Goal: Task Accomplishment & Management: Use online tool/utility

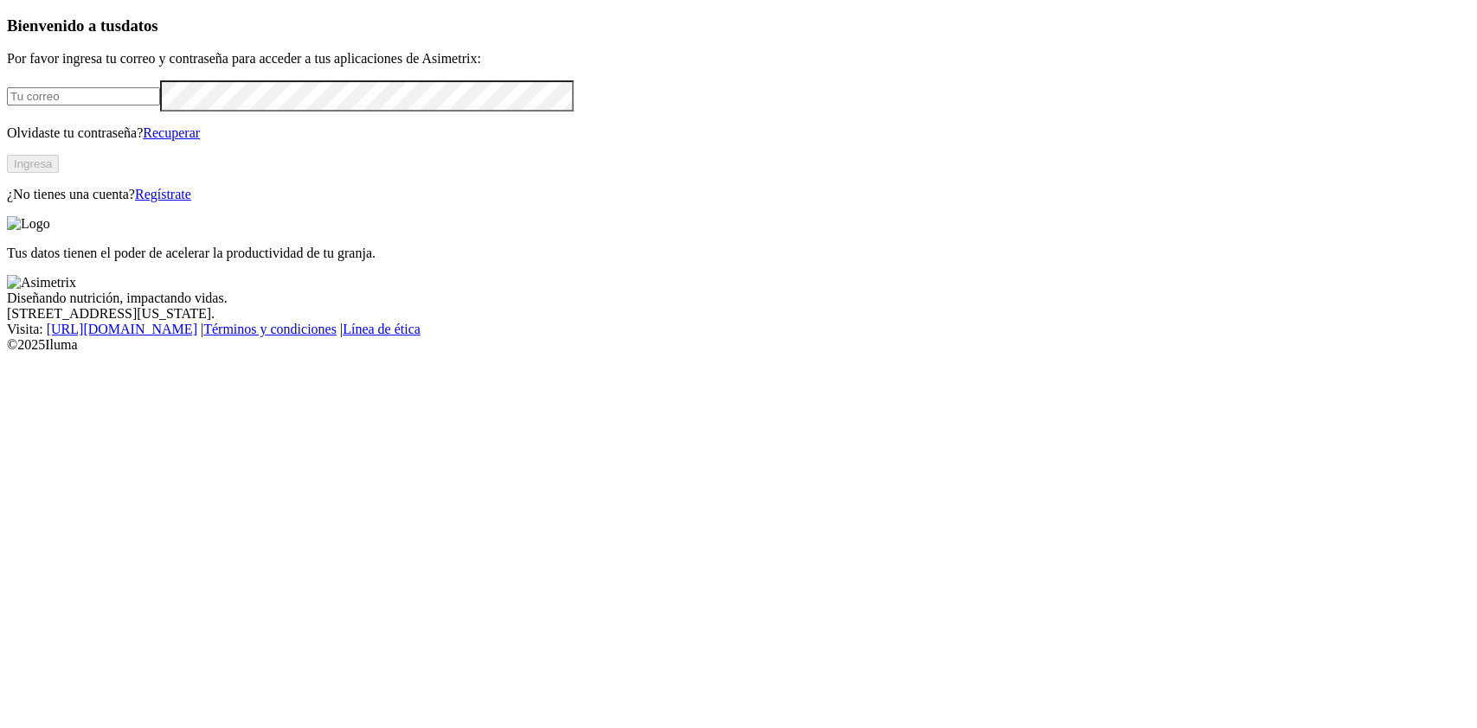
type input "[PERSON_NAME][EMAIL_ADDRESS][PERSON_NAME][DOMAIN_NAME]"
click at [59, 173] on button "Ingresa" at bounding box center [33, 164] width 52 height 18
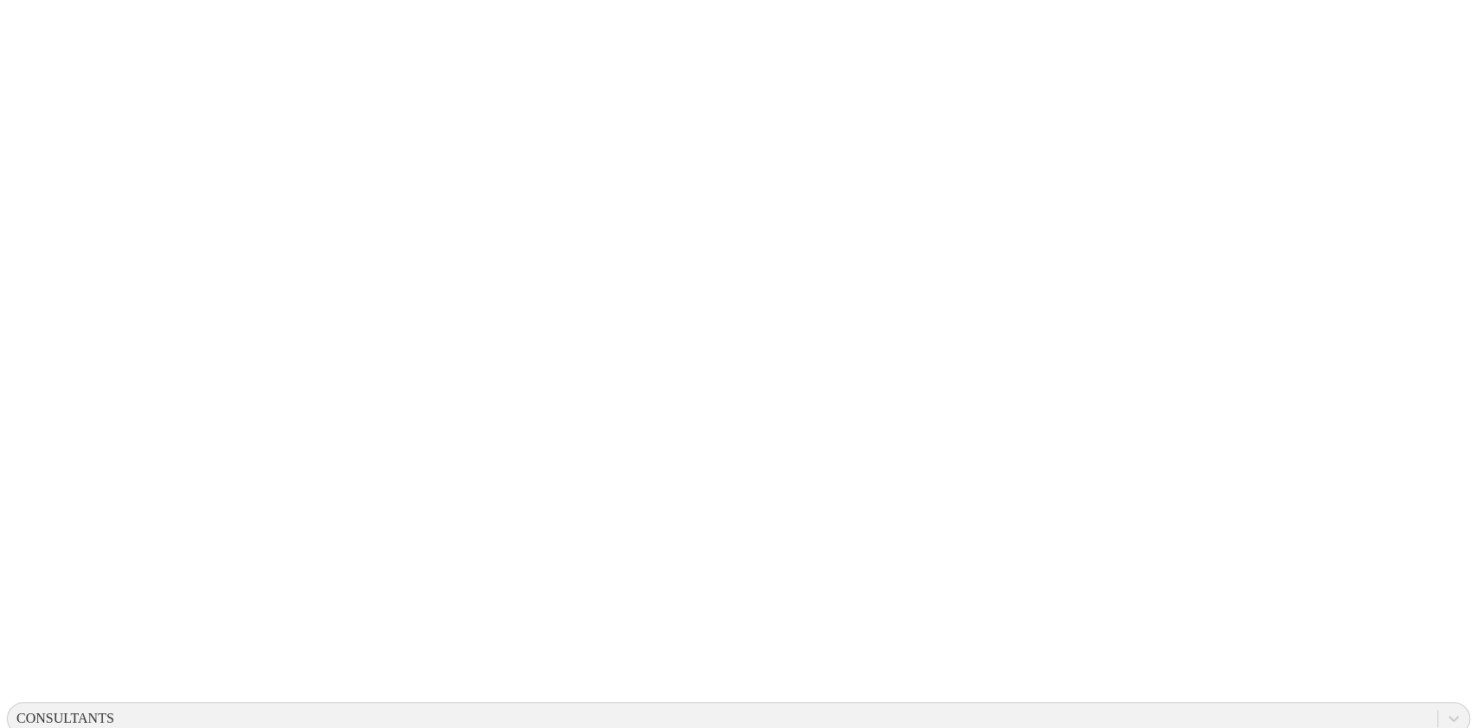
click at [1445, 710] on icon at bounding box center [1453, 718] width 17 height 17
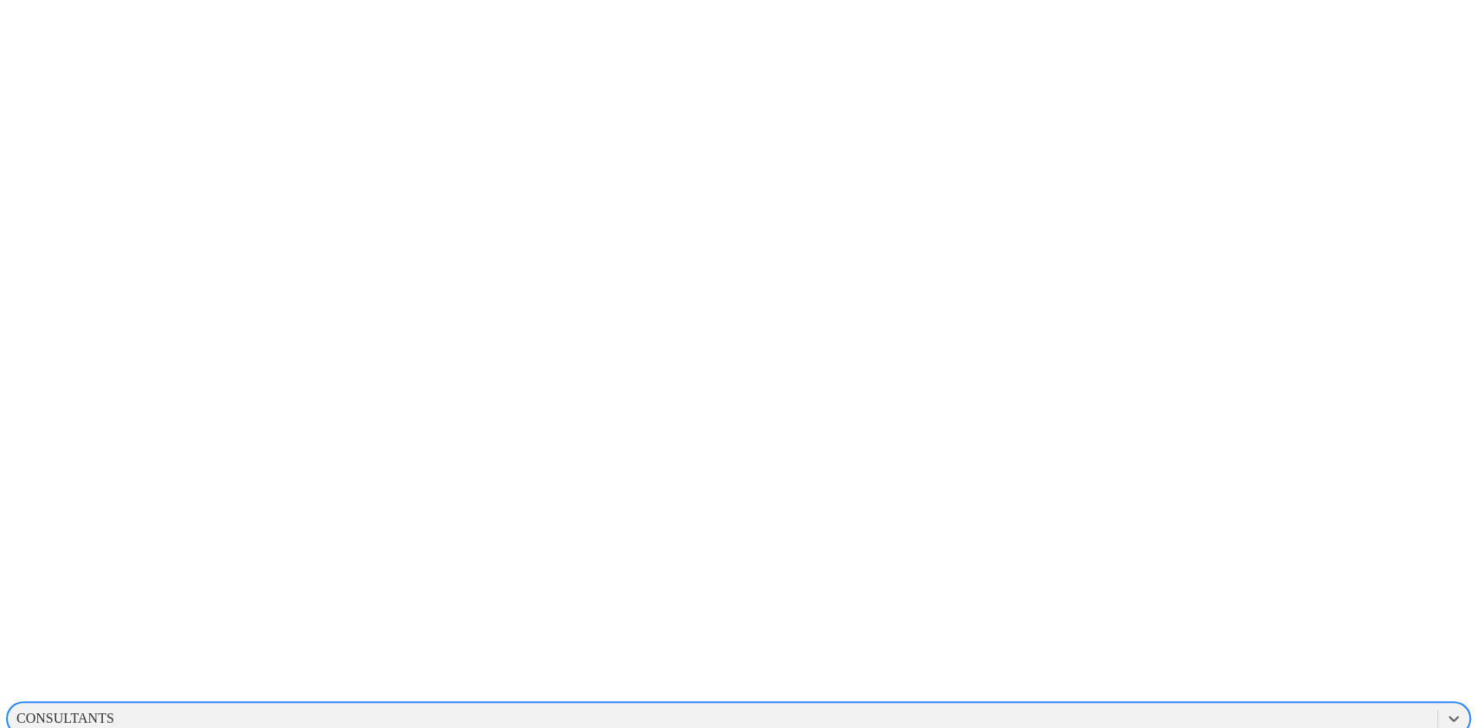
scroll to position [58, 0]
